Goal: Task Accomplishment & Management: Use online tool/utility

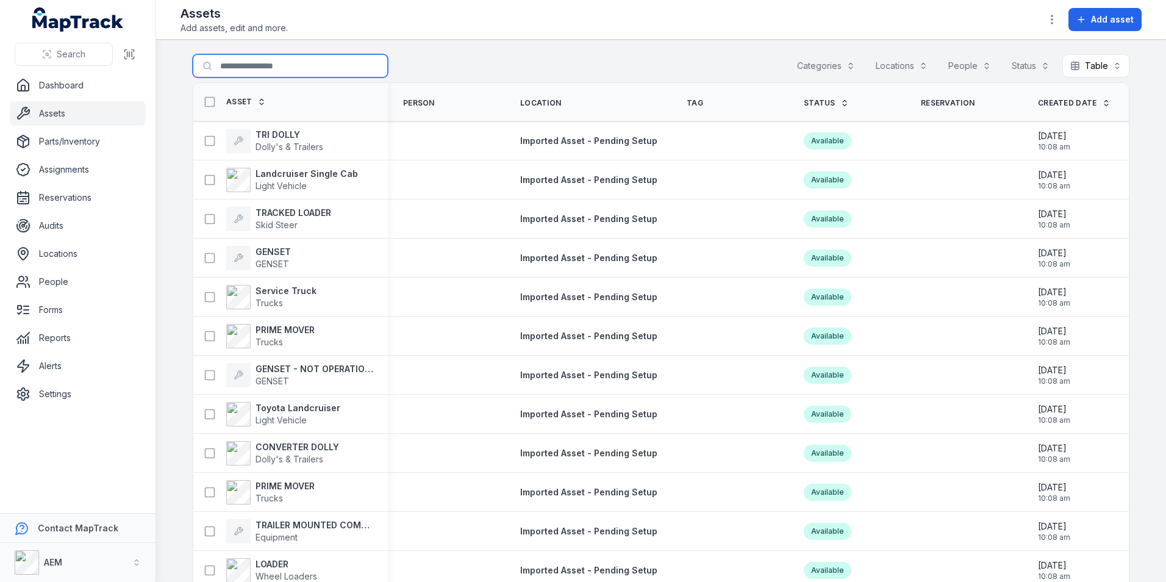
click at [260, 71] on input "Search for assets" at bounding box center [290, 65] width 195 height 23
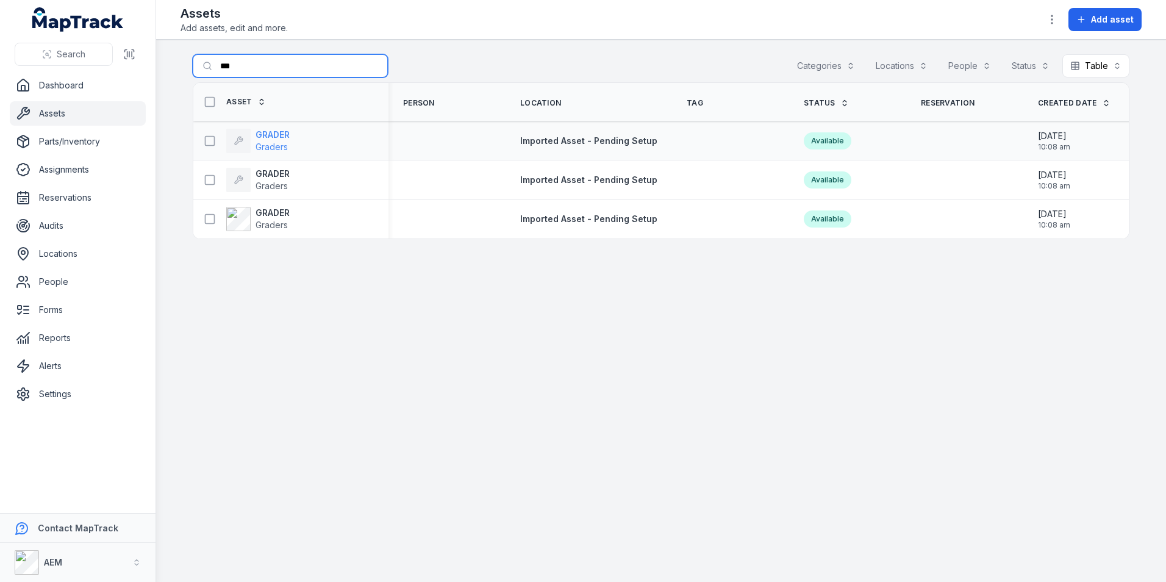
type input "***"
click at [285, 141] on span "Graders" at bounding box center [271, 146] width 32 height 10
click at [276, 141] on span "Graders" at bounding box center [271, 146] width 32 height 10
click at [260, 177] on strong "GRADER" at bounding box center [272, 174] width 34 height 12
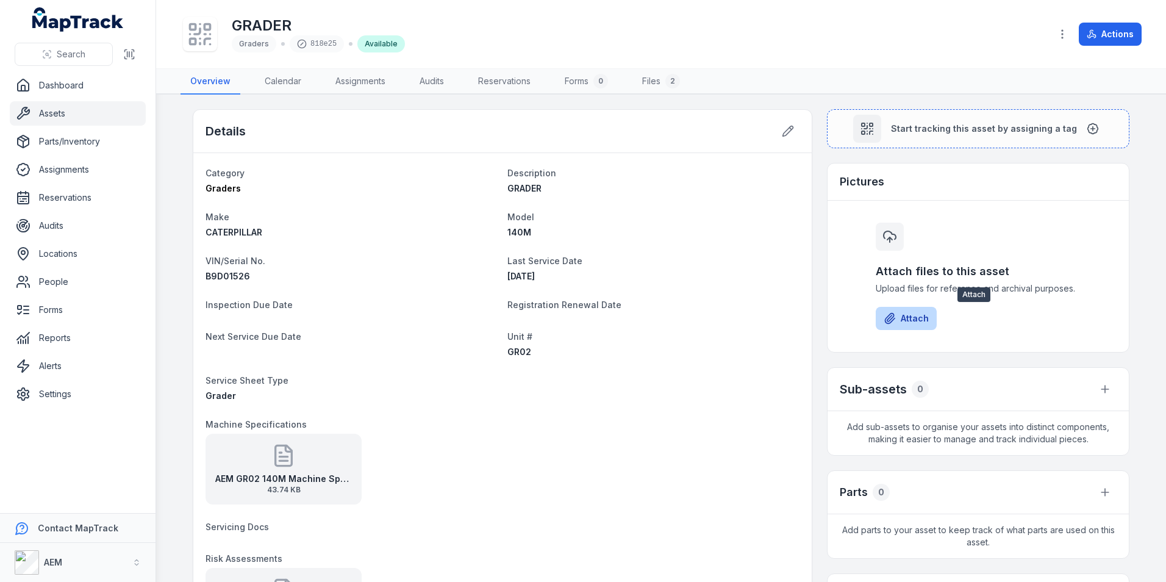
click at [906, 319] on button "Attach" at bounding box center [905, 318] width 61 height 23
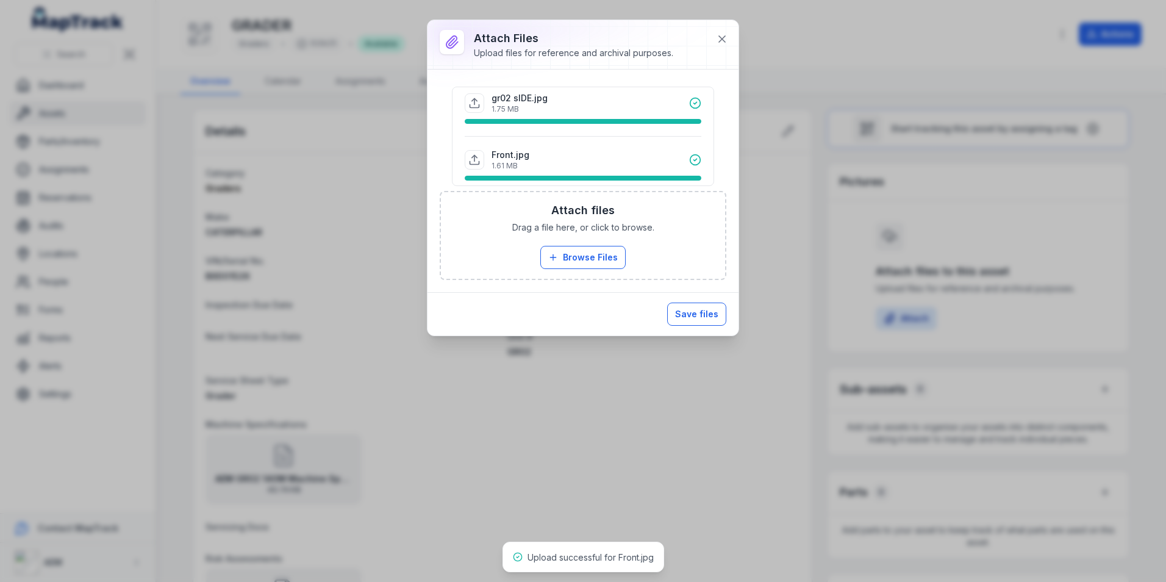
click at [702, 310] on button "Save files" at bounding box center [696, 313] width 59 height 23
